Goal: Task Accomplishment & Management: Use online tool/utility

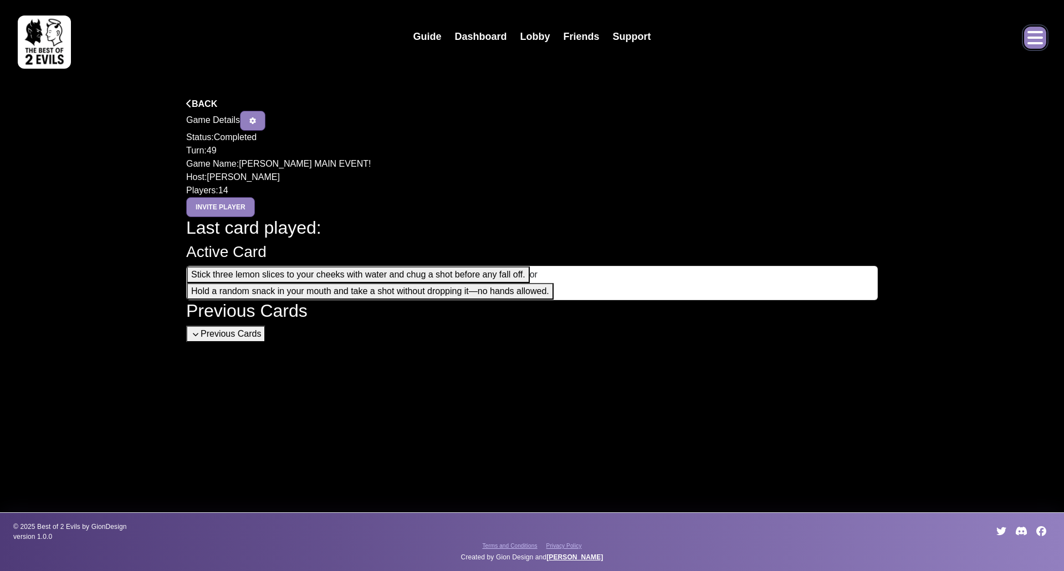
click at [1036, 43] on icon "Open menu" at bounding box center [1035, 37] width 16 height 13
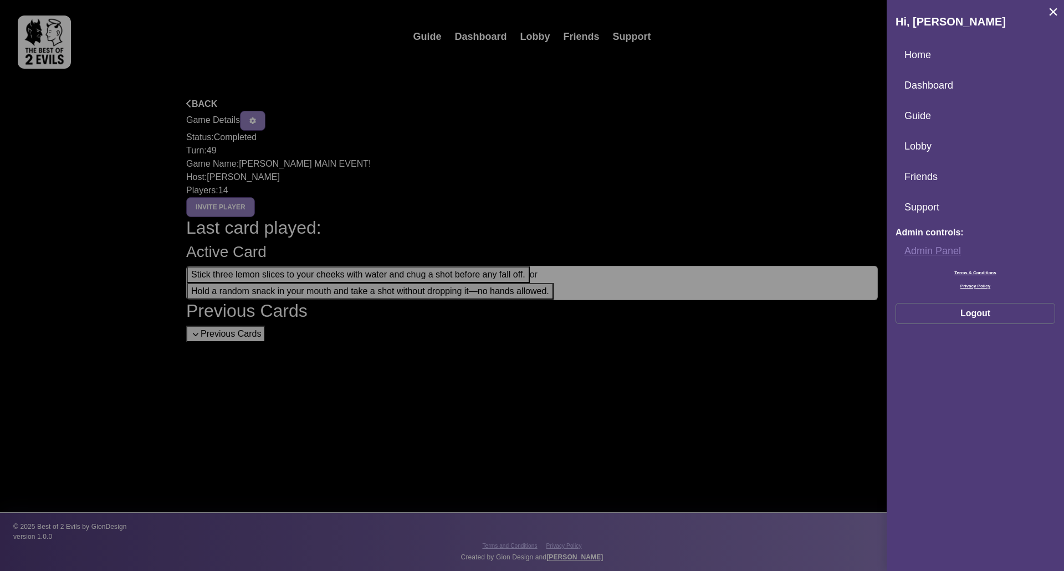
click at [925, 251] on link "Admin Panel" at bounding box center [975, 251] width 160 height 24
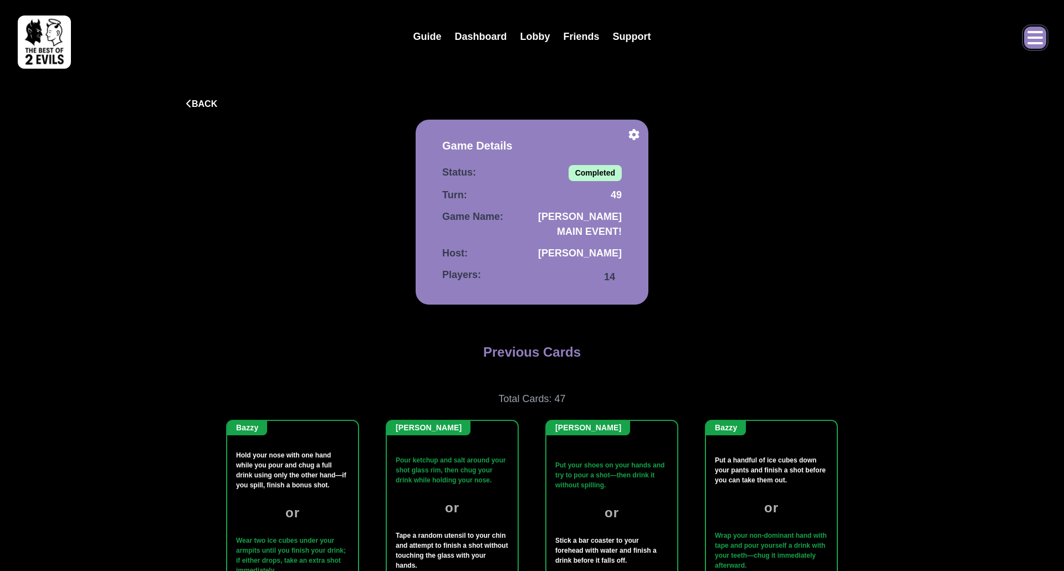
click at [1035, 43] on icon "Open menu" at bounding box center [1035, 37] width 16 height 13
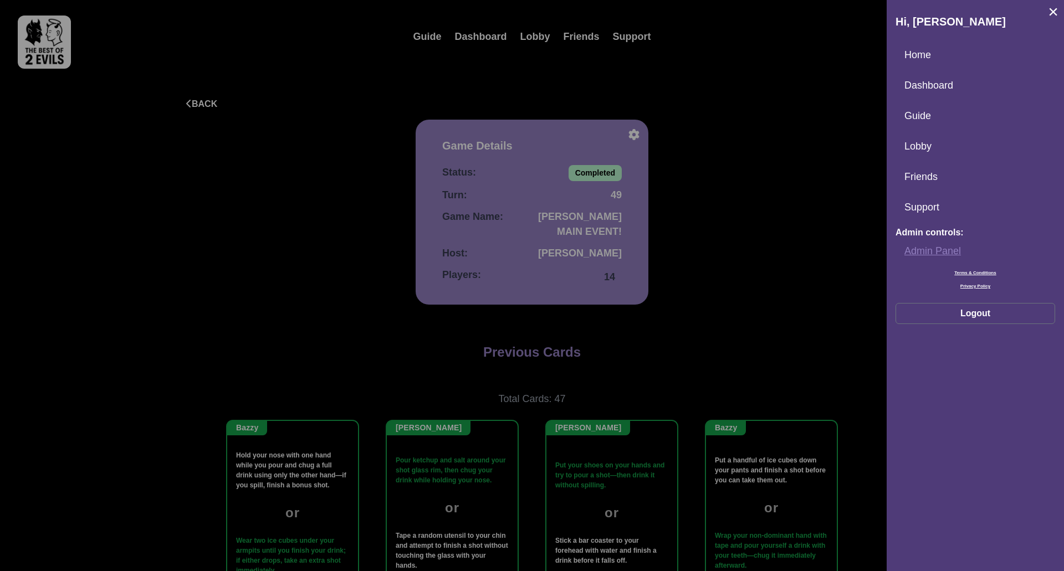
click at [919, 252] on link "Admin Panel" at bounding box center [975, 251] width 160 height 24
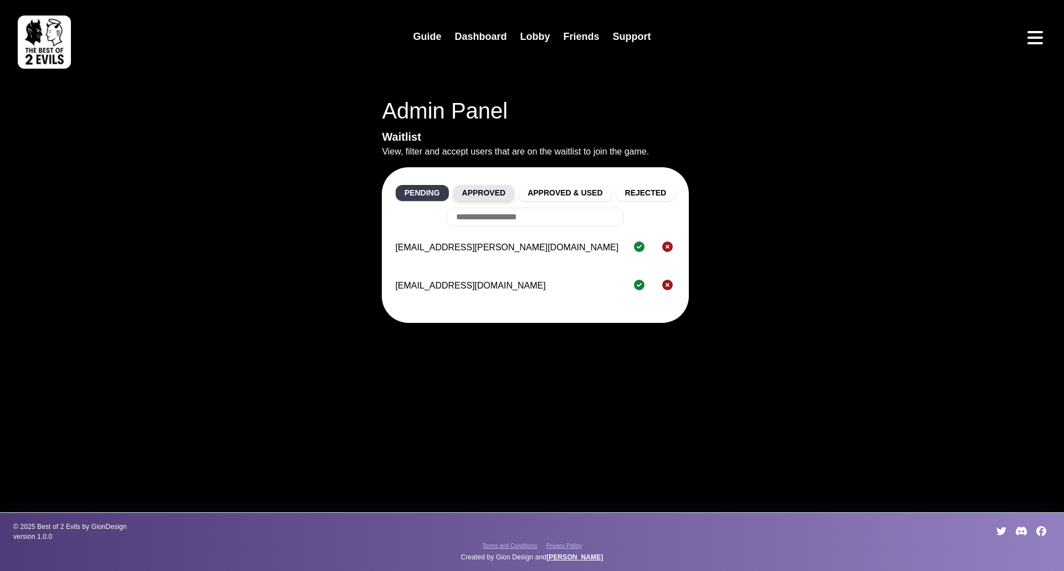
click at [486, 193] on button "Approved" at bounding box center [483, 193] width 61 height 16
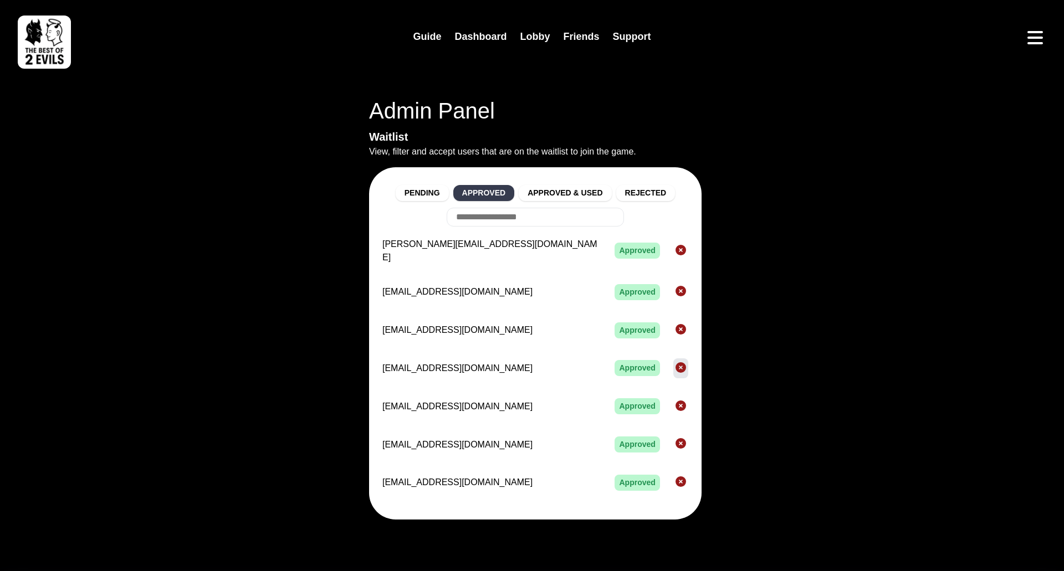
click at [675, 362] on icon "Reject" at bounding box center [680, 367] width 11 height 11
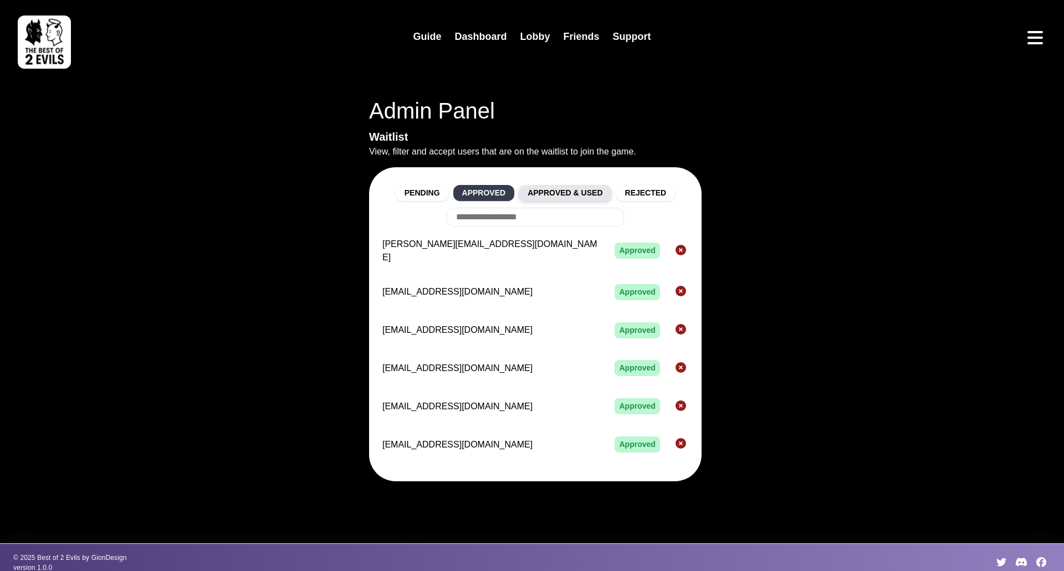
click at [558, 187] on button "Approved & Used" at bounding box center [565, 193] width 93 height 16
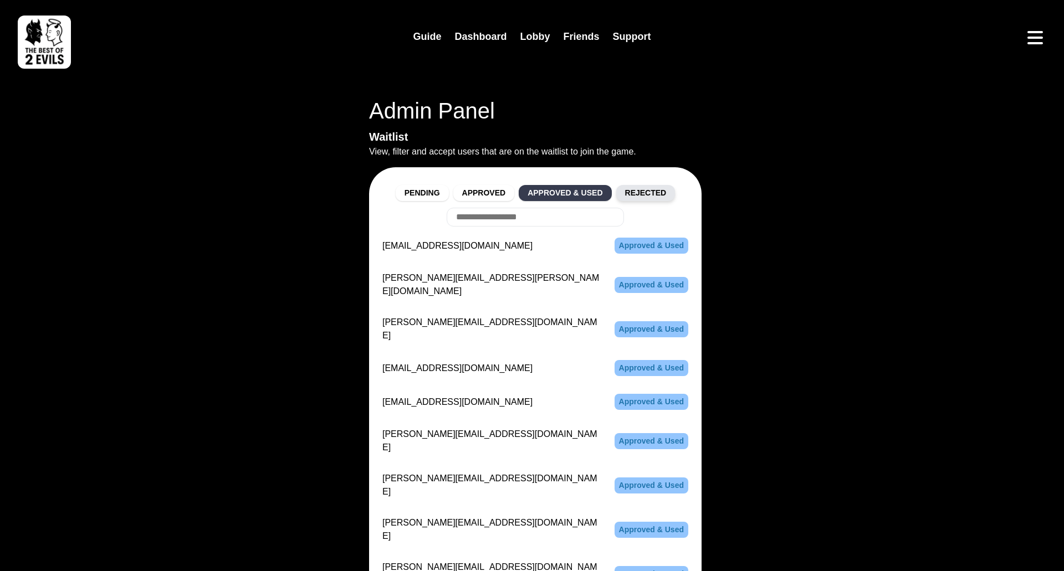
click at [637, 188] on button "Rejected" at bounding box center [645, 193] width 59 height 16
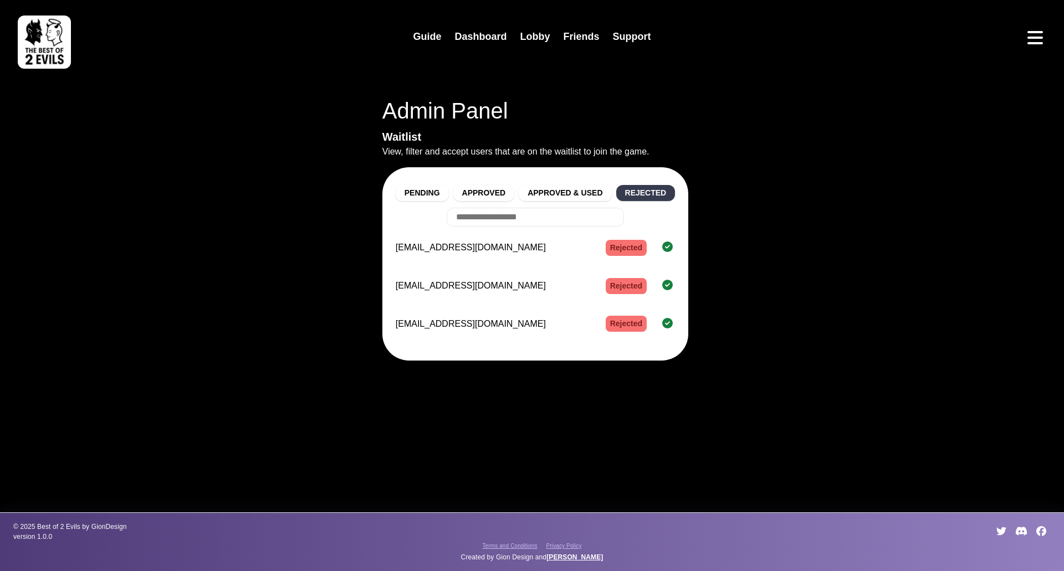
click at [577, 184] on div "Pending Approved Approved & Used Rejected testreject@giondesign.com Rejected wa…" at bounding box center [535, 263] width 306 height 193
click at [561, 191] on button "Approved & Used" at bounding box center [565, 193] width 93 height 16
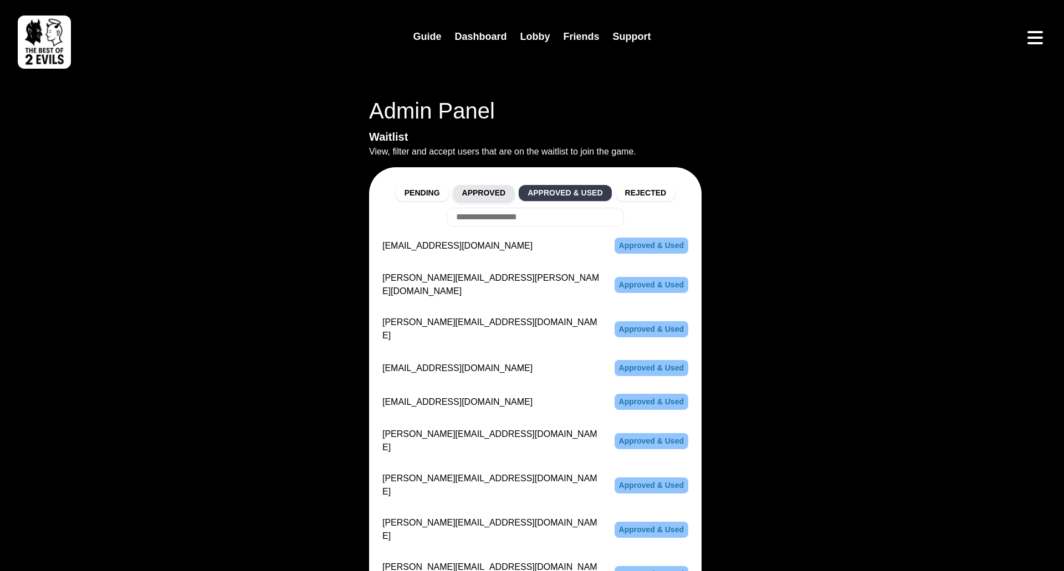
click at [479, 191] on button "Approved" at bounding box center [483, 193] width 61 height 16
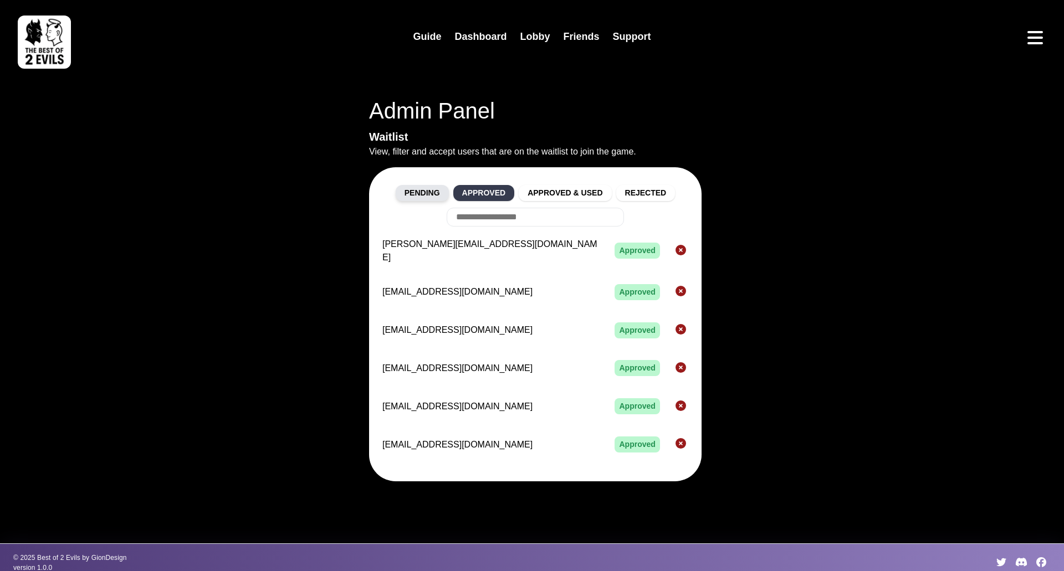
click at [433, 190] on button "Pending" at bounding box center [422, 193] width 53 height 16
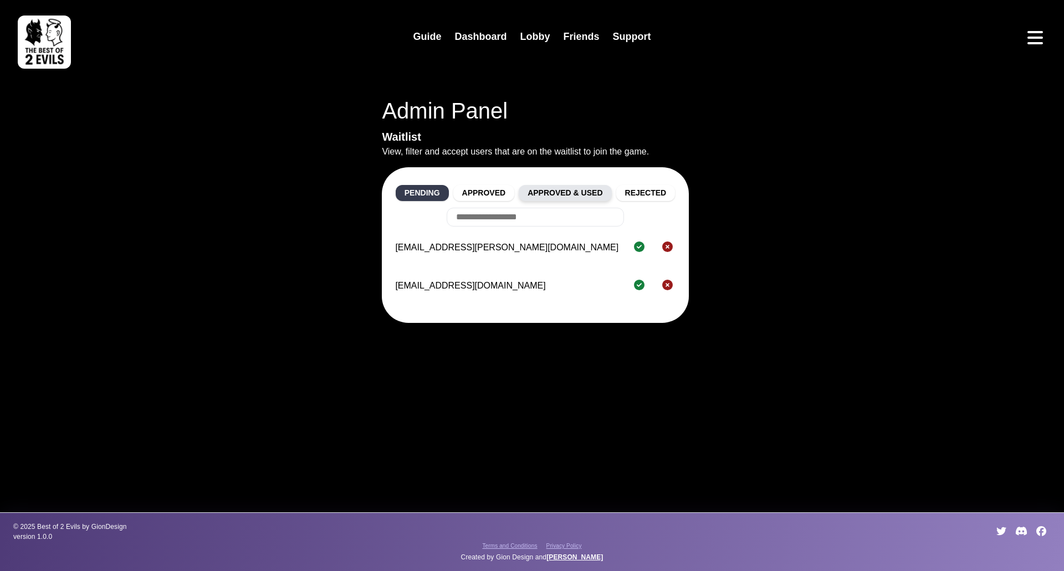
click at [542, 193] on button "Approved & Used" at bounding box center [565, 193] width 93 height 16
